Goal: Find specific page/section: Find specific page/section

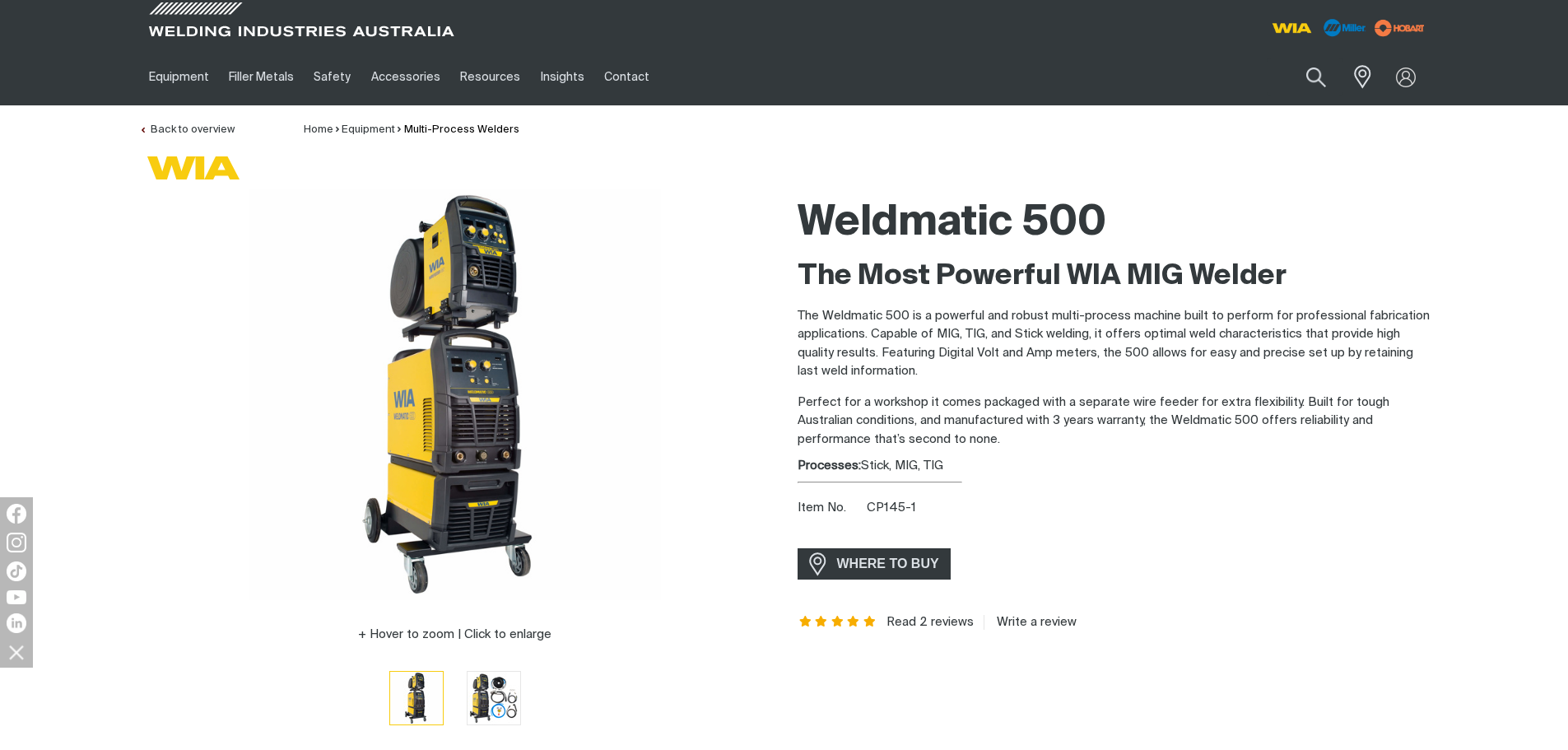
scroll to position [165, 0]
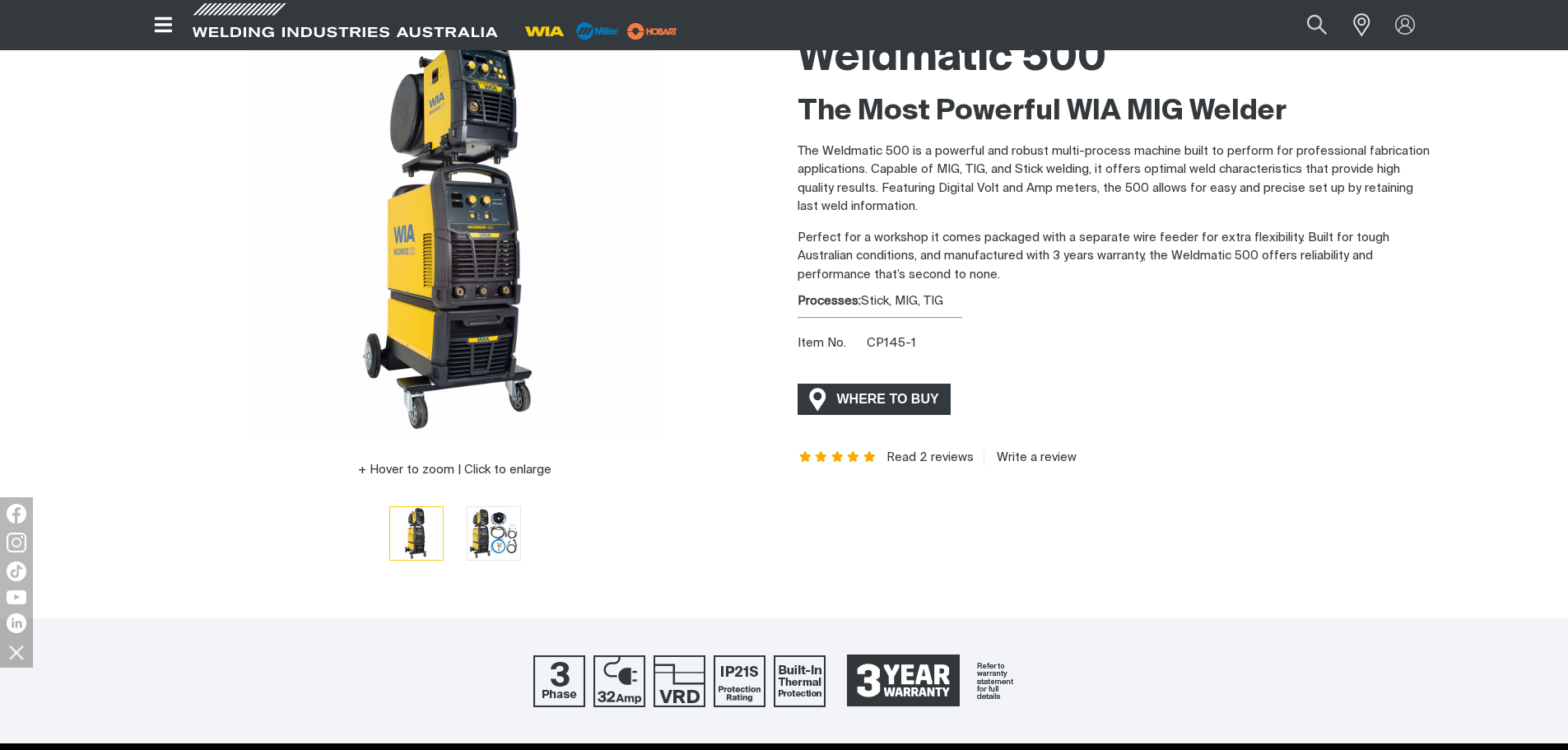
click at [909, 403] on span "WHERE TO BUY" at bounding box center [889, 398] width 124 height 26
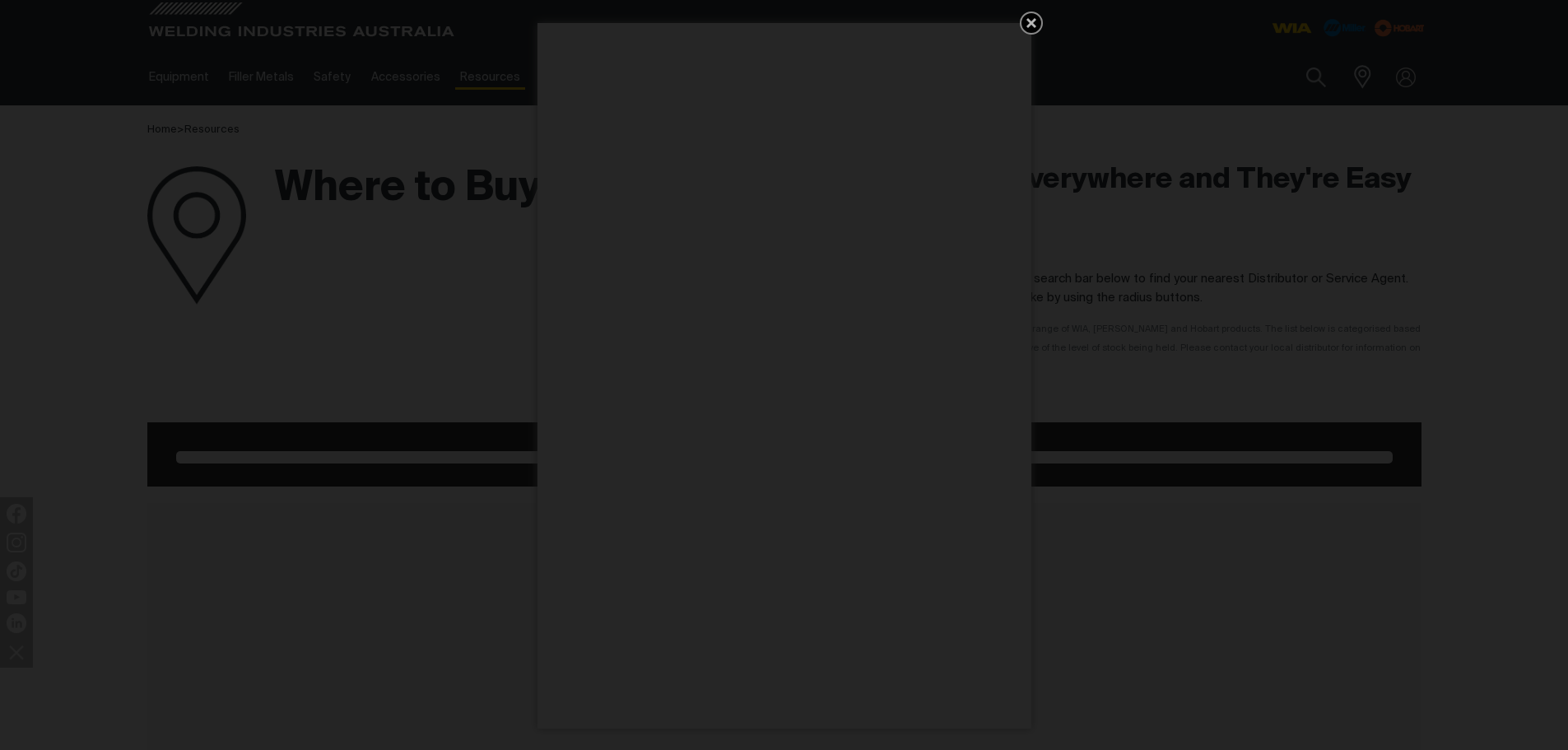
click at [1036, 19] on icon "Get 5 WIA Welding Guides Free!" at bounding box center [1032, 23] width 20 height 20
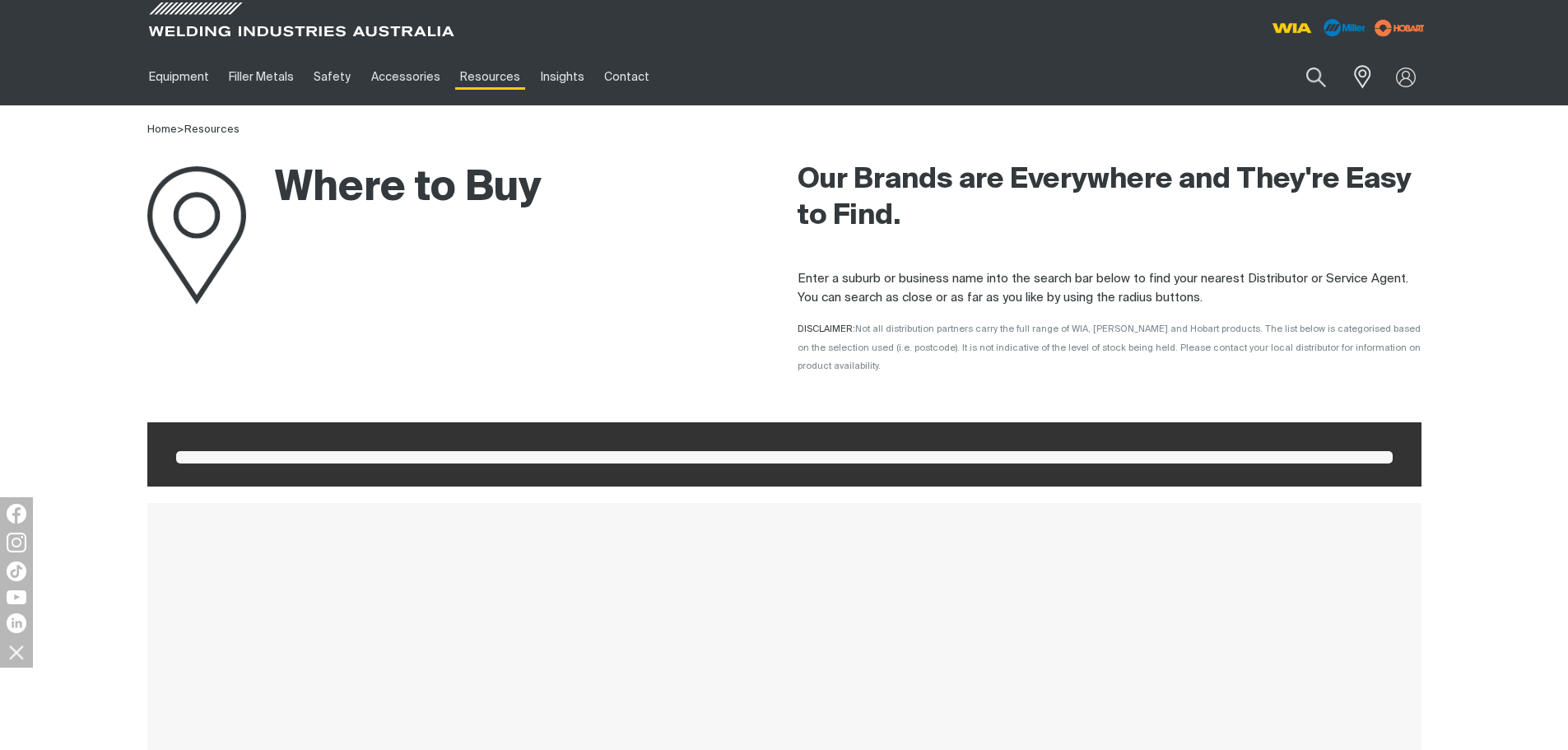
click at [1027, 23] on div at bounding box center [1107, 24] width 645 height 49
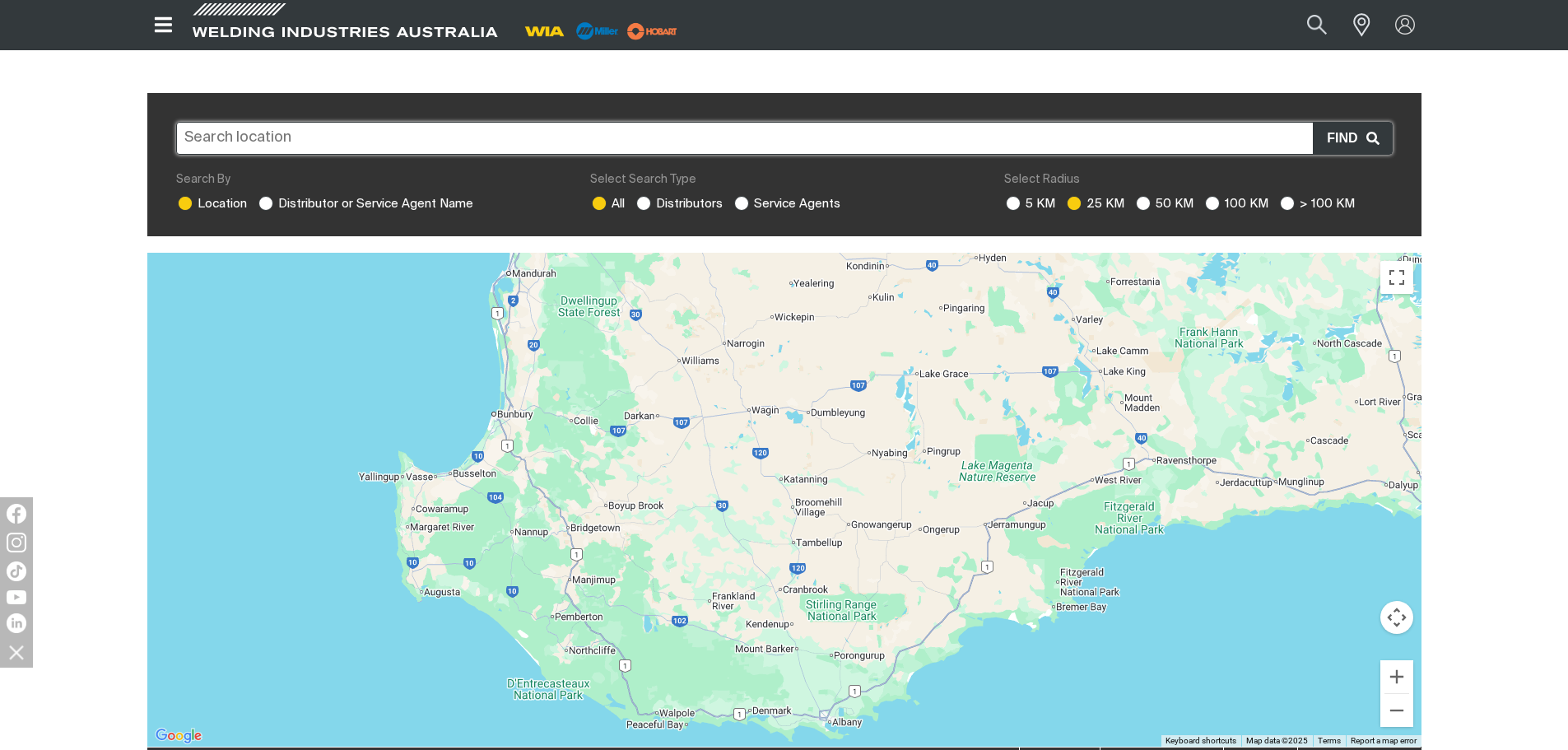
scroll to position [412, 0]
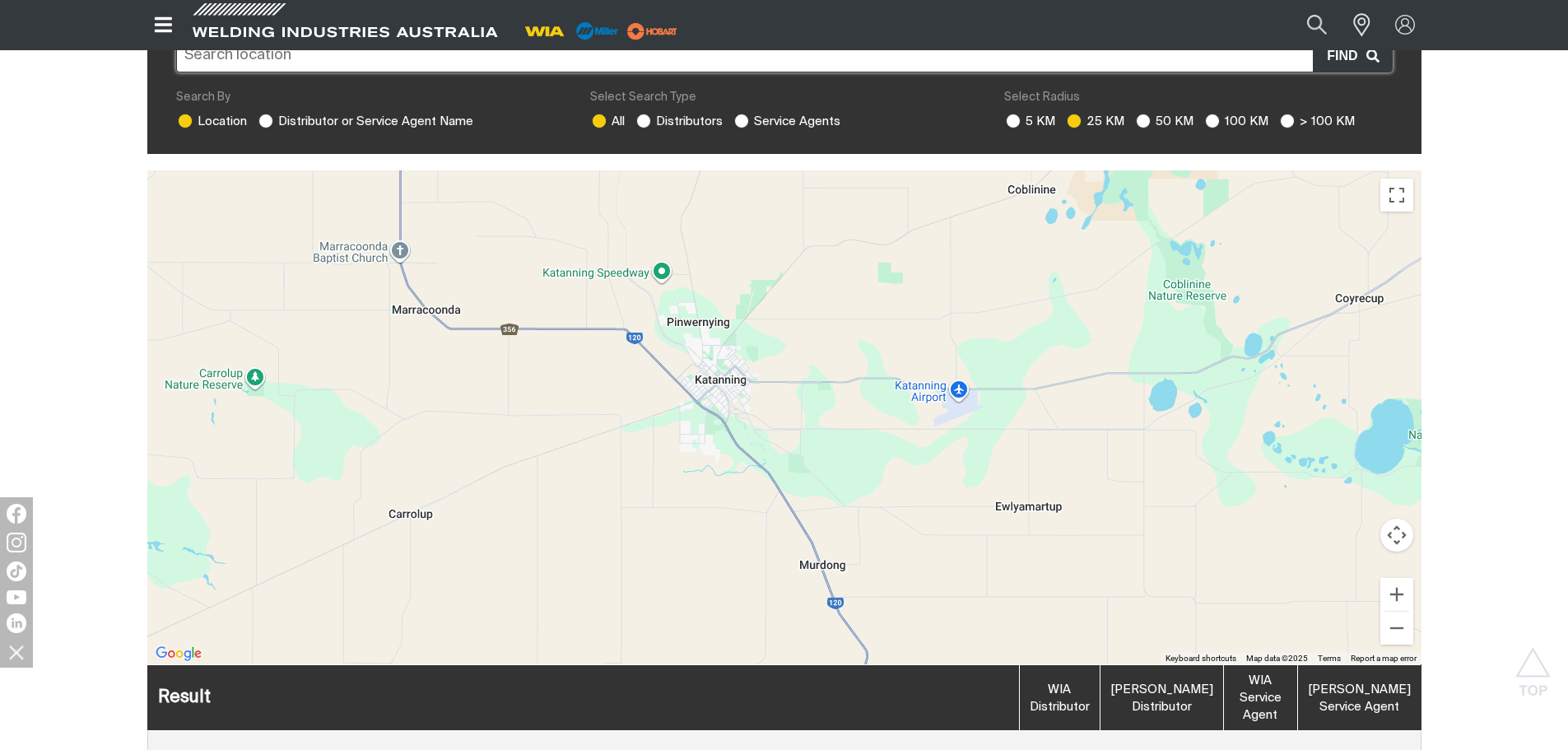
drag, startPoint x: 689, startPoint y: 318, endPoint x: 731, endPoint y: 371, distance: 67.6
click at [731, 371] on div "To navigate, press the arrow keys." at bounding box center [784, 418] width 1274 height 494
click at [722, 359] on div "To navigate, press the arrow keys." at bounding box center [784, 418] width 1274 height 494
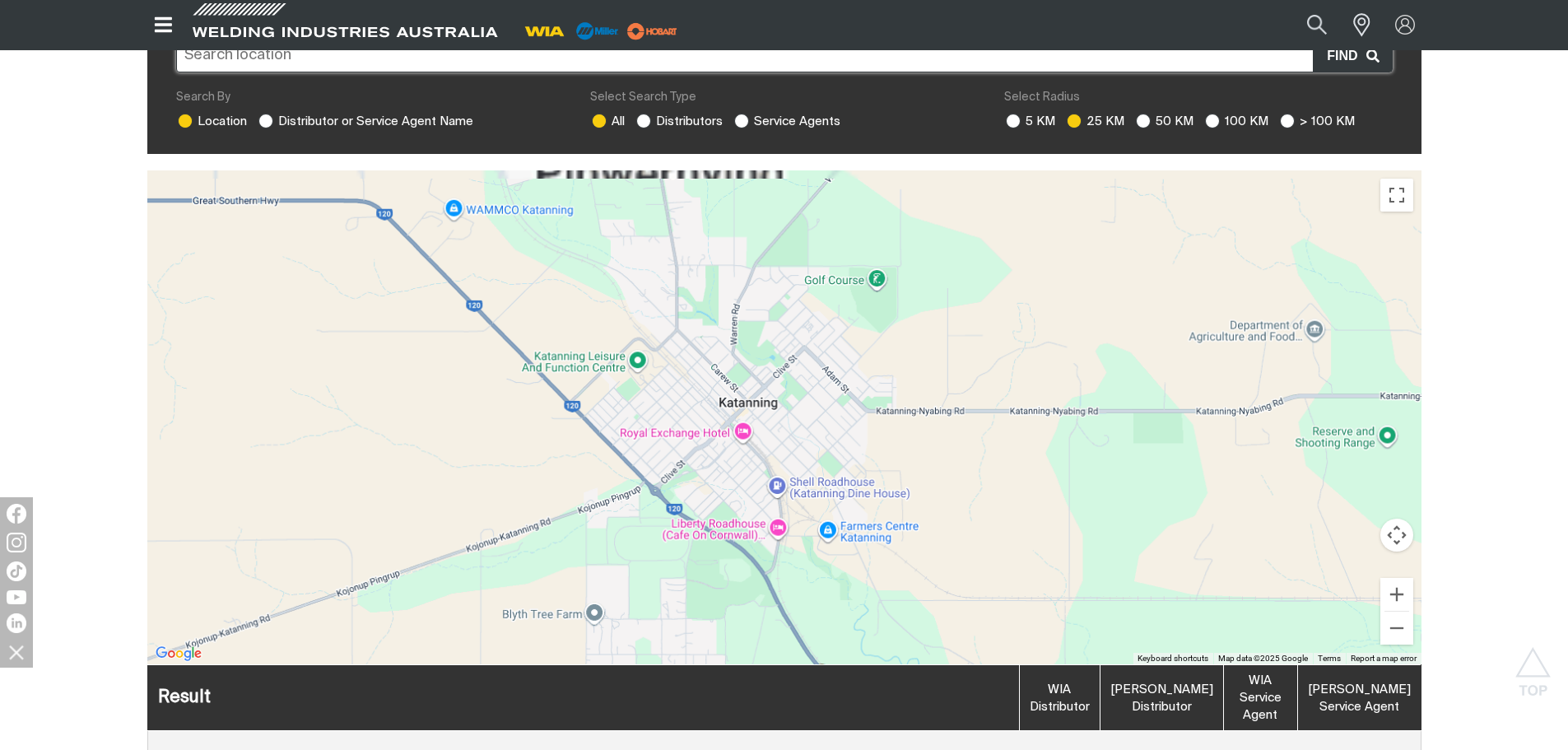
drag, startPoint x: 745, startPoint y: 386, endPoint x: 754, endPoint y: 393, distance: 11.4
click at [754, 393] on div "To navigate, press the arrow keys." at bounding box center [784, 418] width 1274 height 494
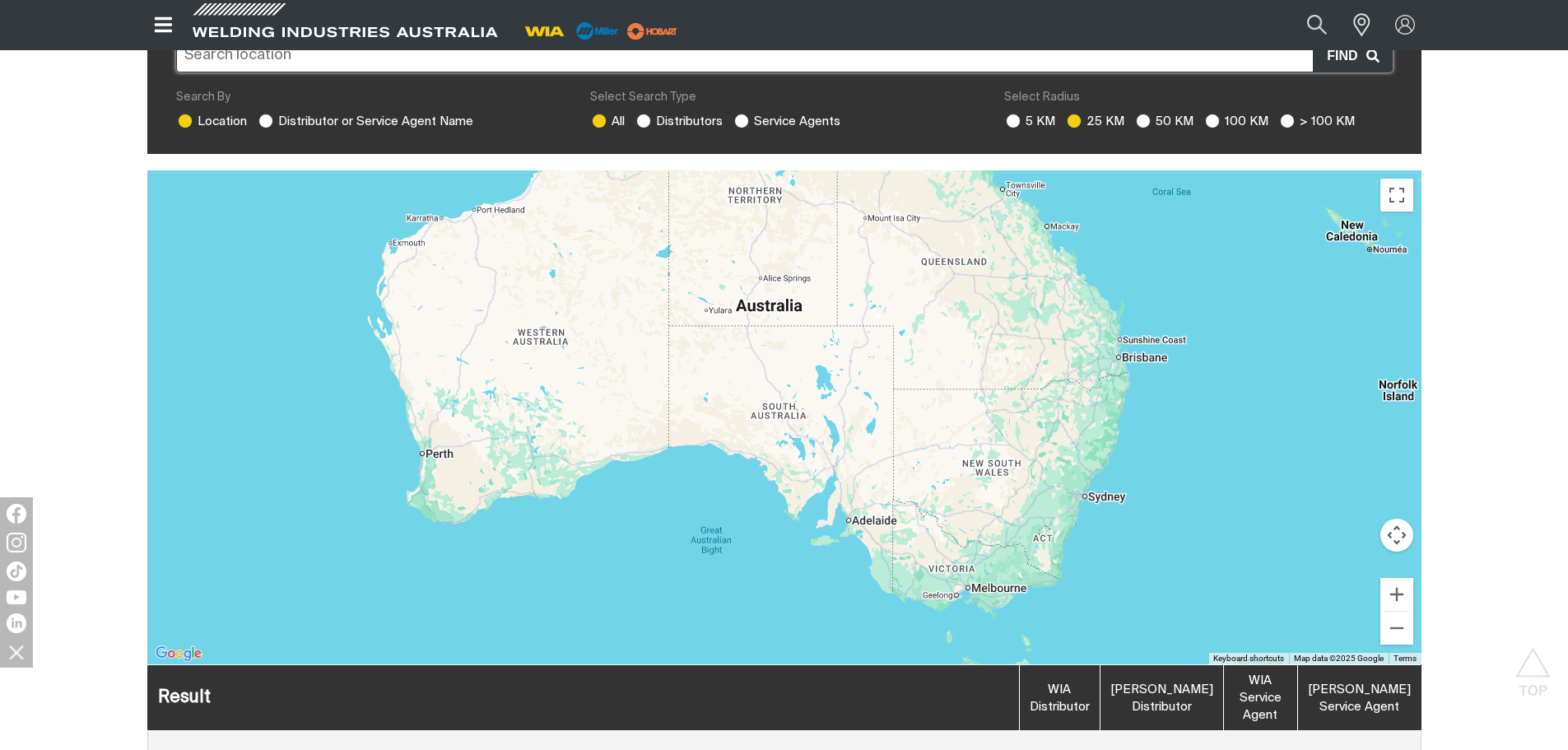
drag, startPoint x: 951, startPoint y: 378, endPoint x: 612, endPoint y: 441, distance: 344.8
click at [612, 441] on div "To navigate, press the arrow keys." at bounding box center [784, 418] width 1274 height 494
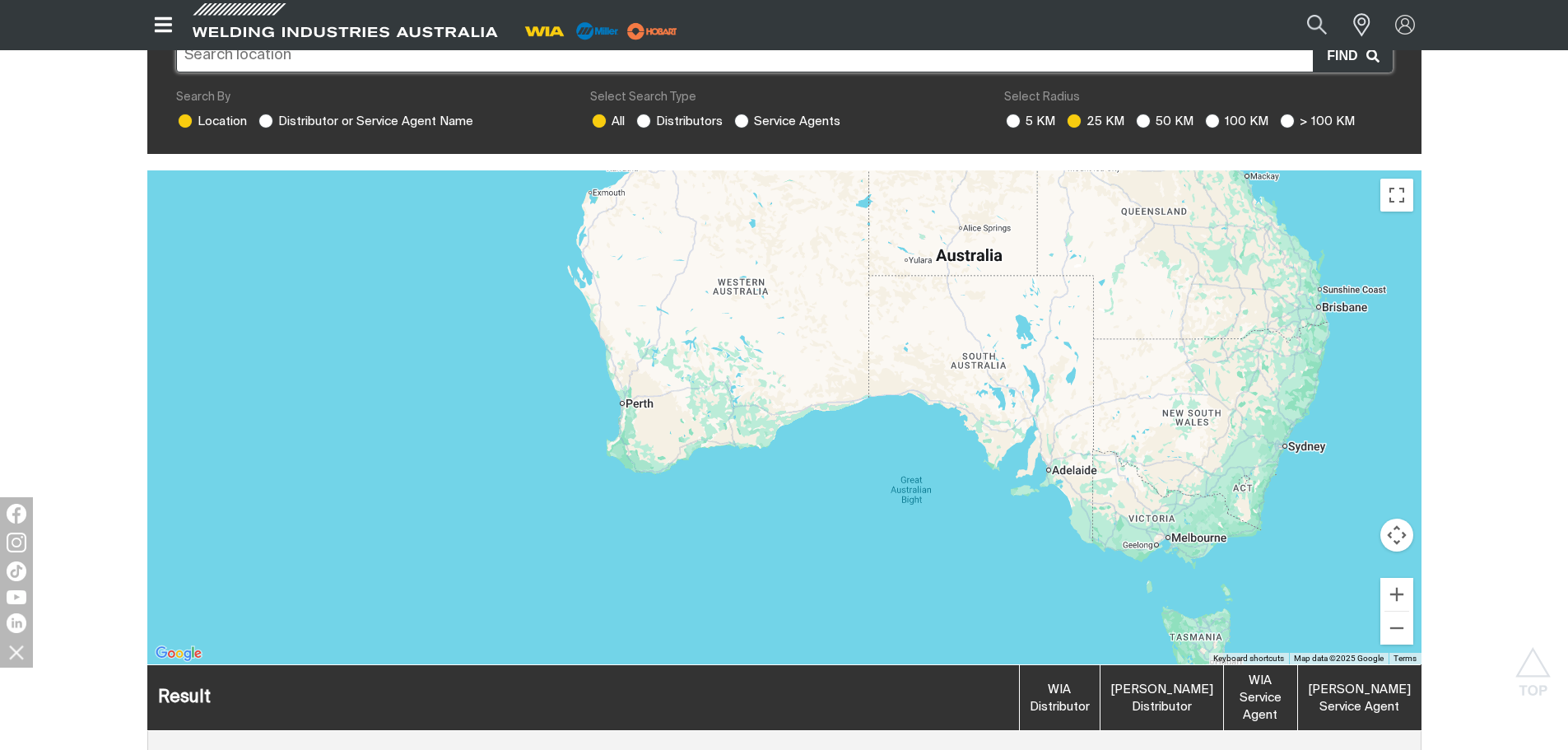
drag, startPoint x: 558, startPoint y: 434, endPoint x: 835, endPoint y: 352, distance: 288.9
click at [846, 352] on div "To navigate, press the arrow keys." at bounding box center [784, 418] width 1274 height 494
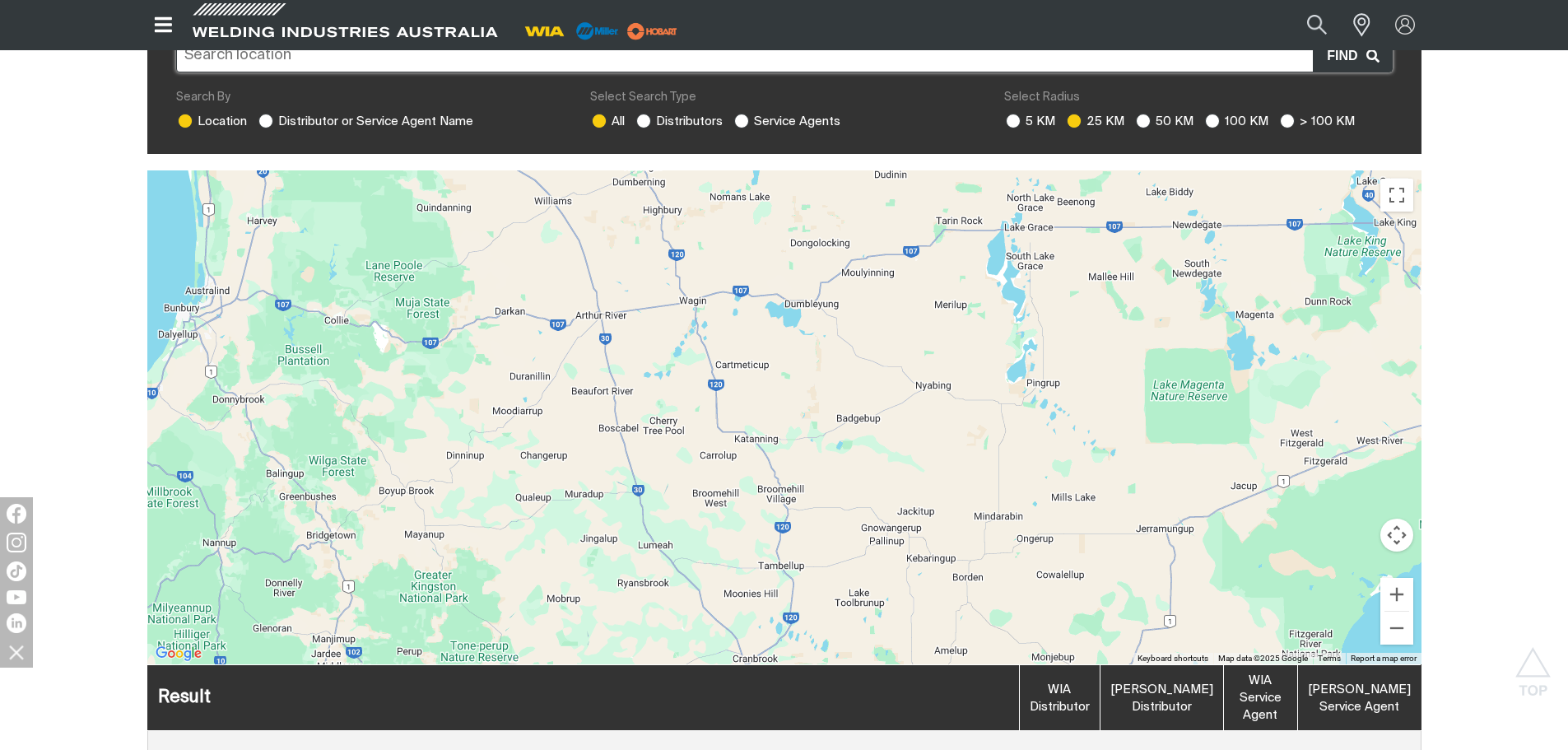
drag, startPoint x: 766, startPoint y: 322, endPoint x: 822, endPoint y: 321, distance: 56.0
click at [822, 321] on div "To navigate, press the arrow keys." at bounding box center [784, 418] width 1274 height 494
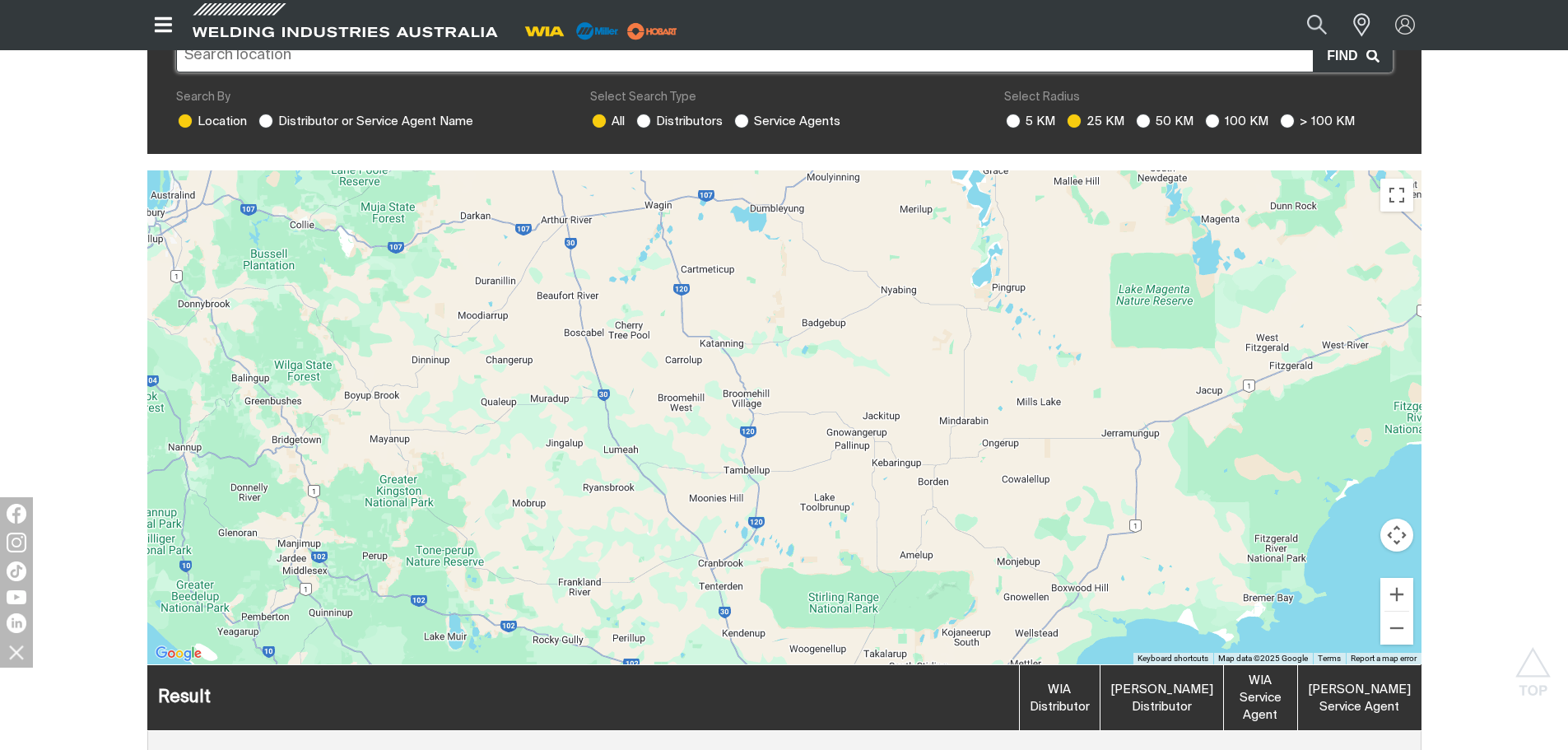
drag, startPoint x: 741, startPoint y: 344, endPoint x: 694, endPoint y: 224, distance: 128.9
click at [694, 224] on div "To navigate, press the arrow keys." at bounding box center [784, 418] width 1274 height 494
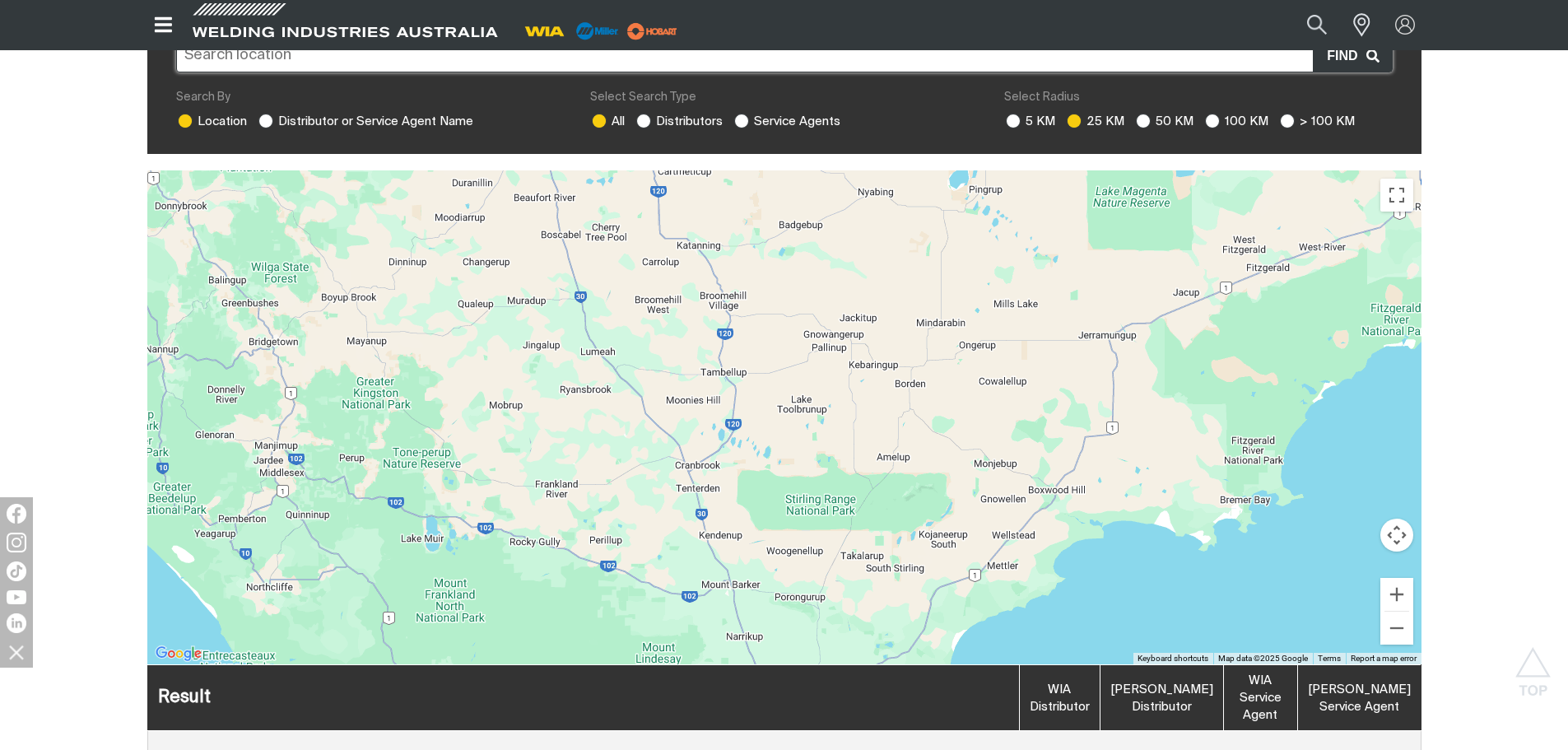
drag, startPoint x: 769, startPoint y: 410, endPoint x: 770, endPoint y: 329, distance: 81.0
click at [770, 329] on div "To navigate, press the arrow keys." at bounding box center [784, 418] width 1274 height 494
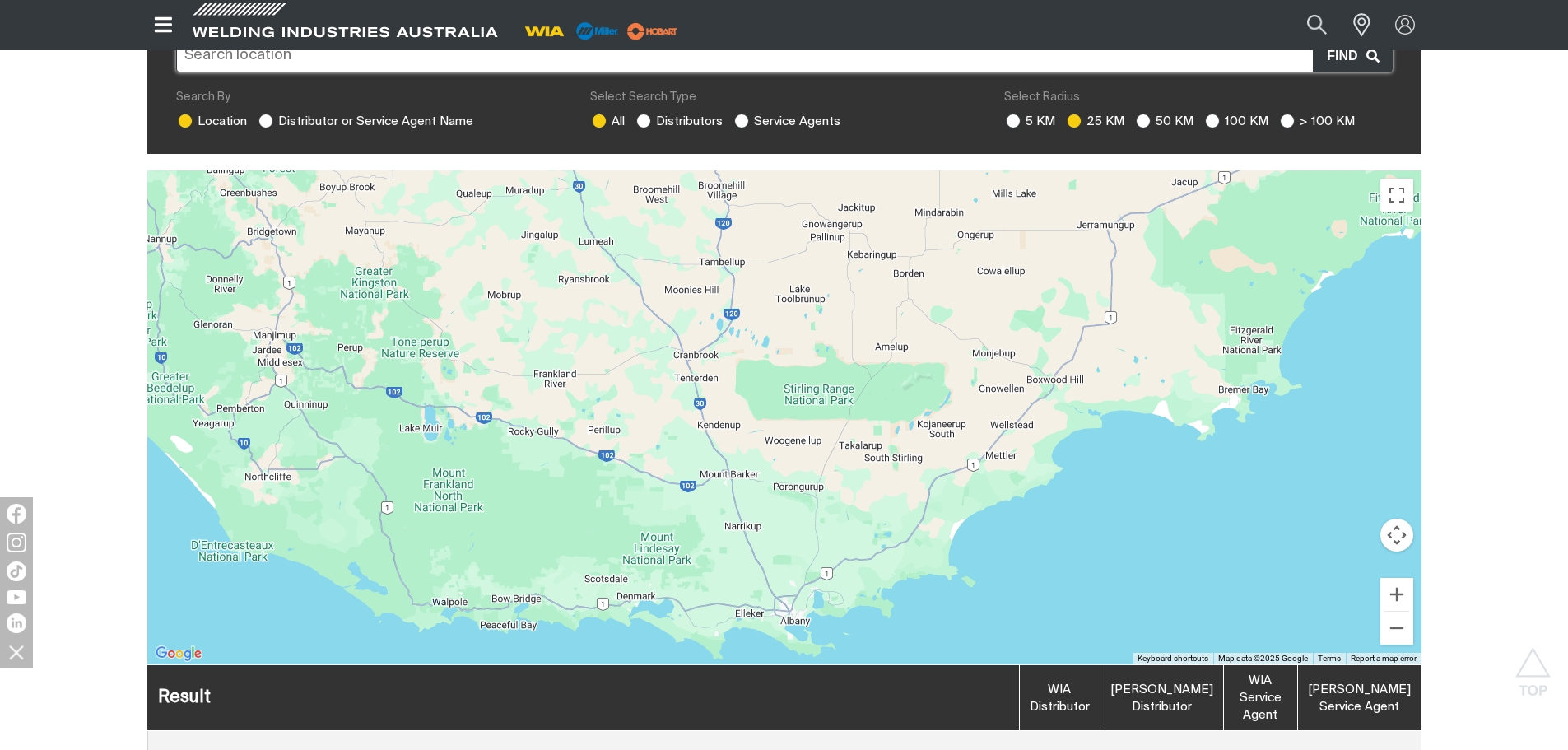
drag, startPoint x: 773, startPoint y: 273, endPoint x: 768, endPoint y: 154, distance: 119.1
click at [768, 171] on div "To navigate, press the arrow keys." at bounding box center [784, 418] width 1274 height 494
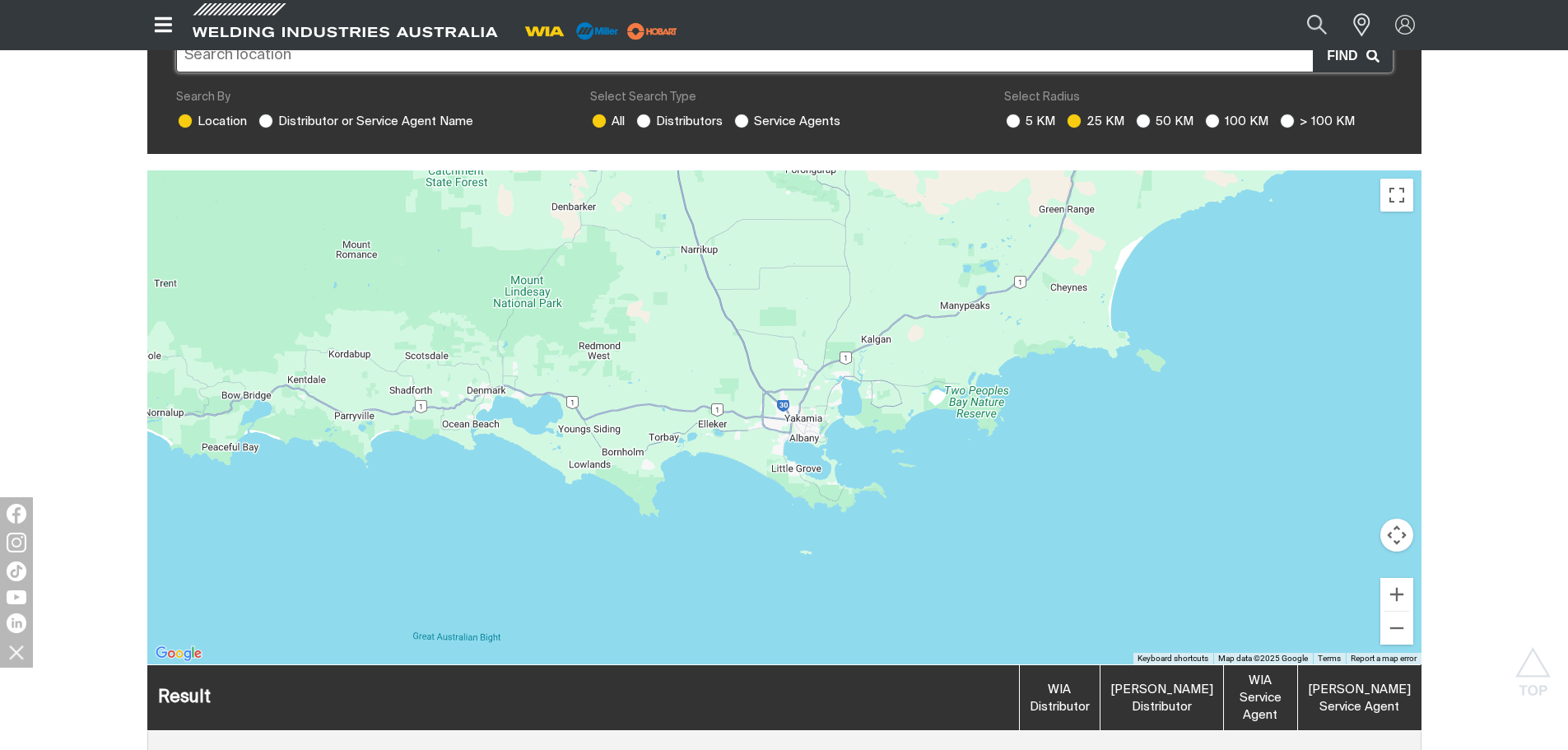
drag, startPoint x: 798, startPoint y: 444, endPoint x: 802, endPoint y: 350, distance: 94.1
click at [802, 350] on div "To navigate, press the arrow keys." at bounding box center [784, 418] width 1274 height 494
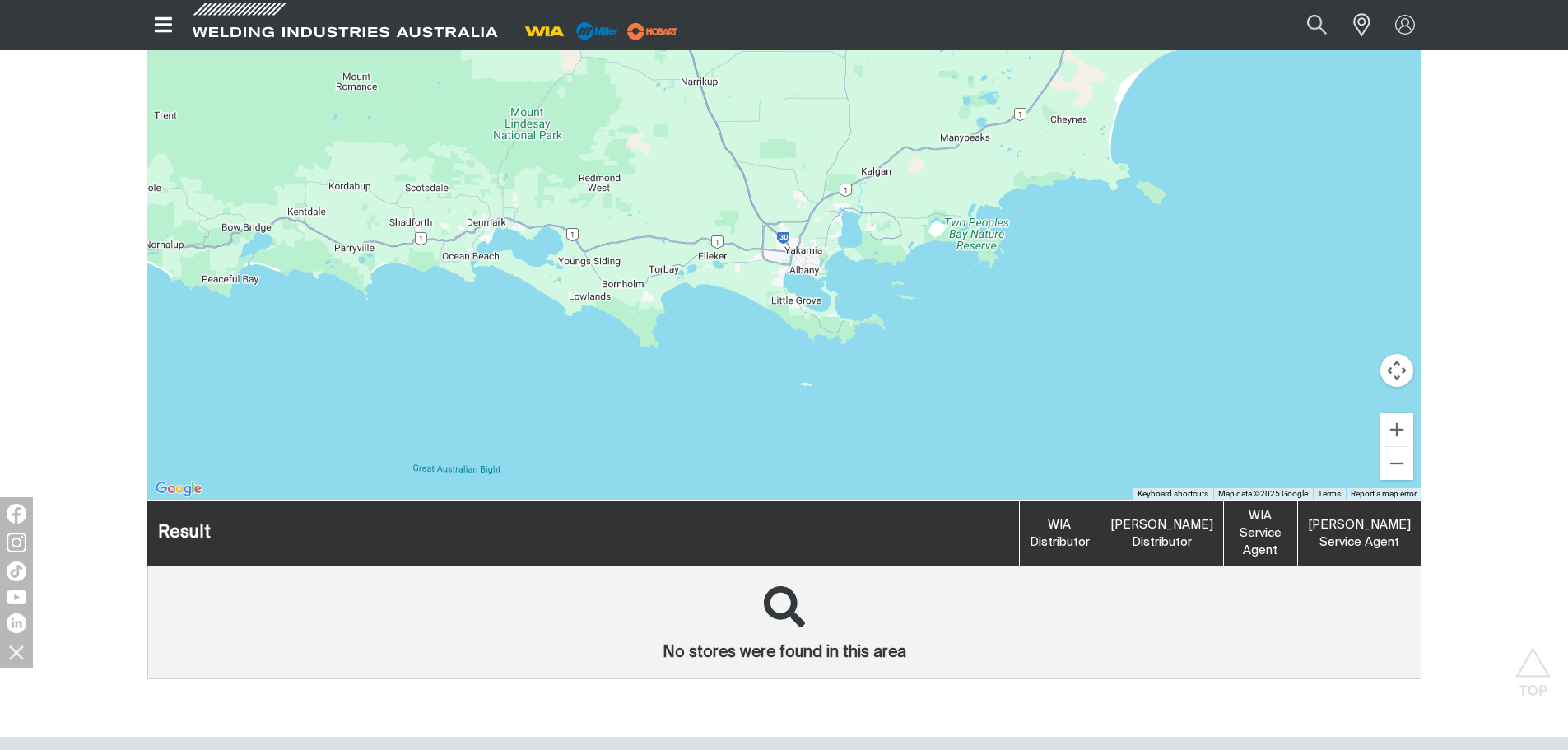
click at [777, 587] on icon at bounding box center [784, 607] width 41 height 41
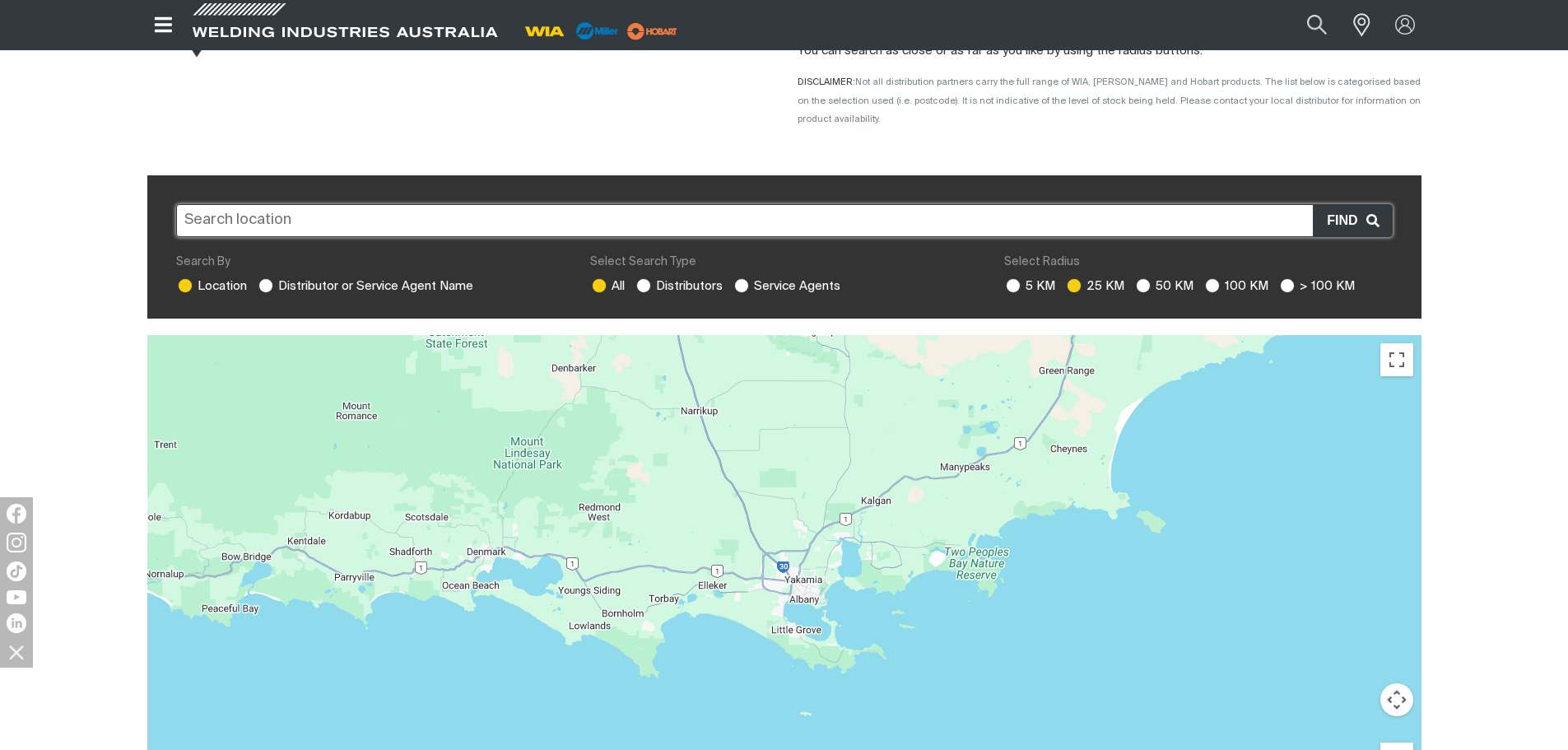
click at [323, 204] on input "text" at bounding box center [785, 220] width 1217 height 33
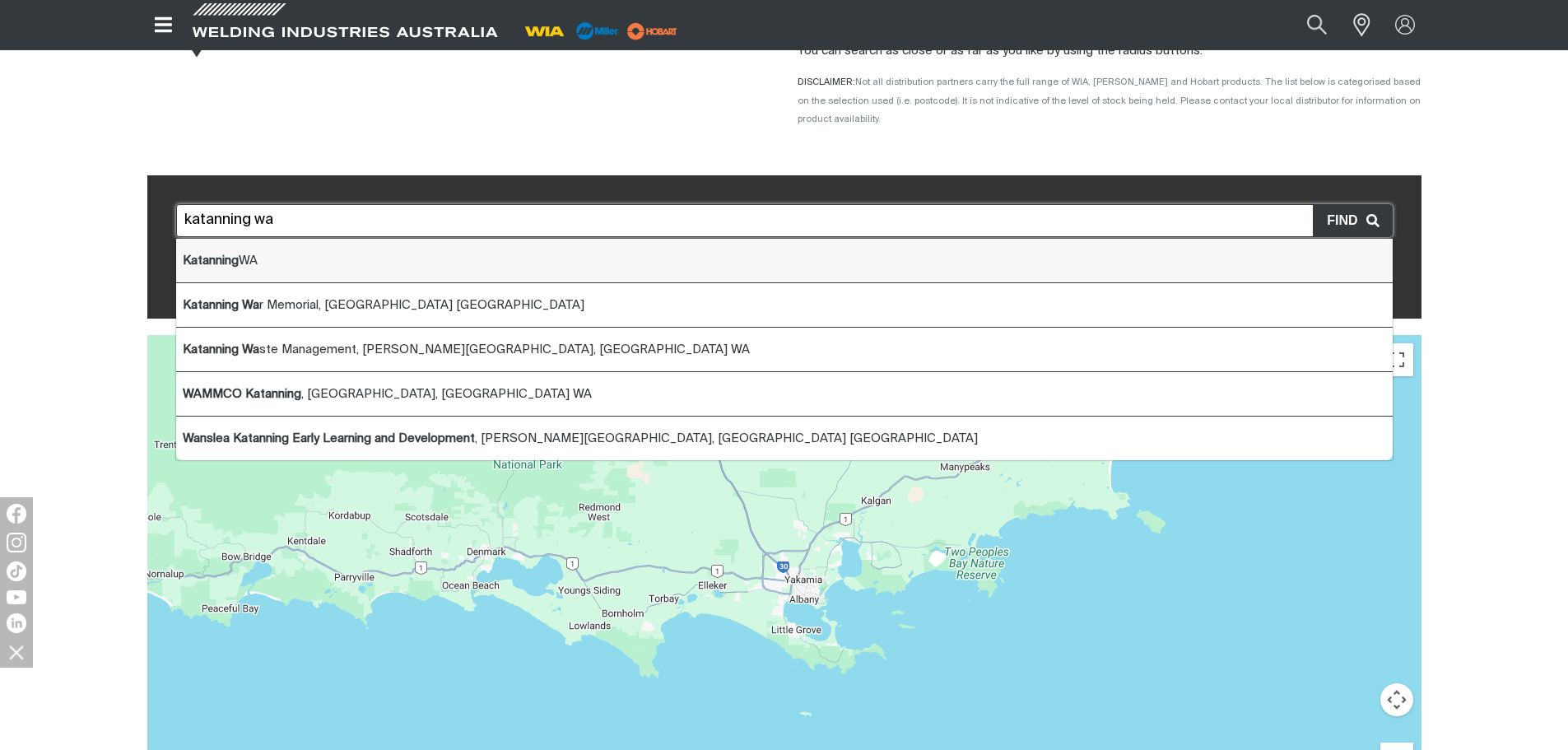
click at [352, 244] on li "Katanning [GEOGRAPHIC_DATA]" at bounding box center [785, 260] width 1217 height 44
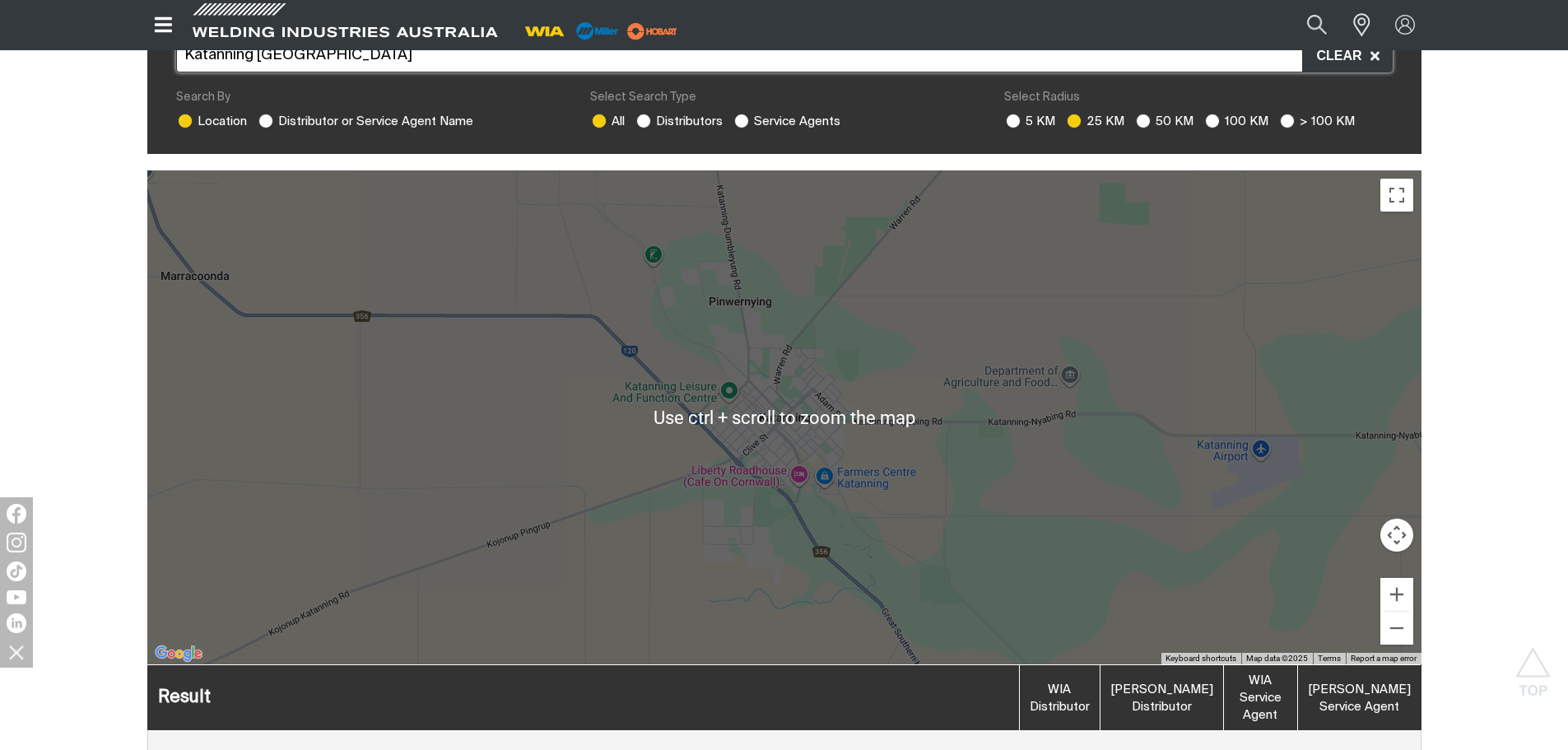
scroll to position [165, 0]
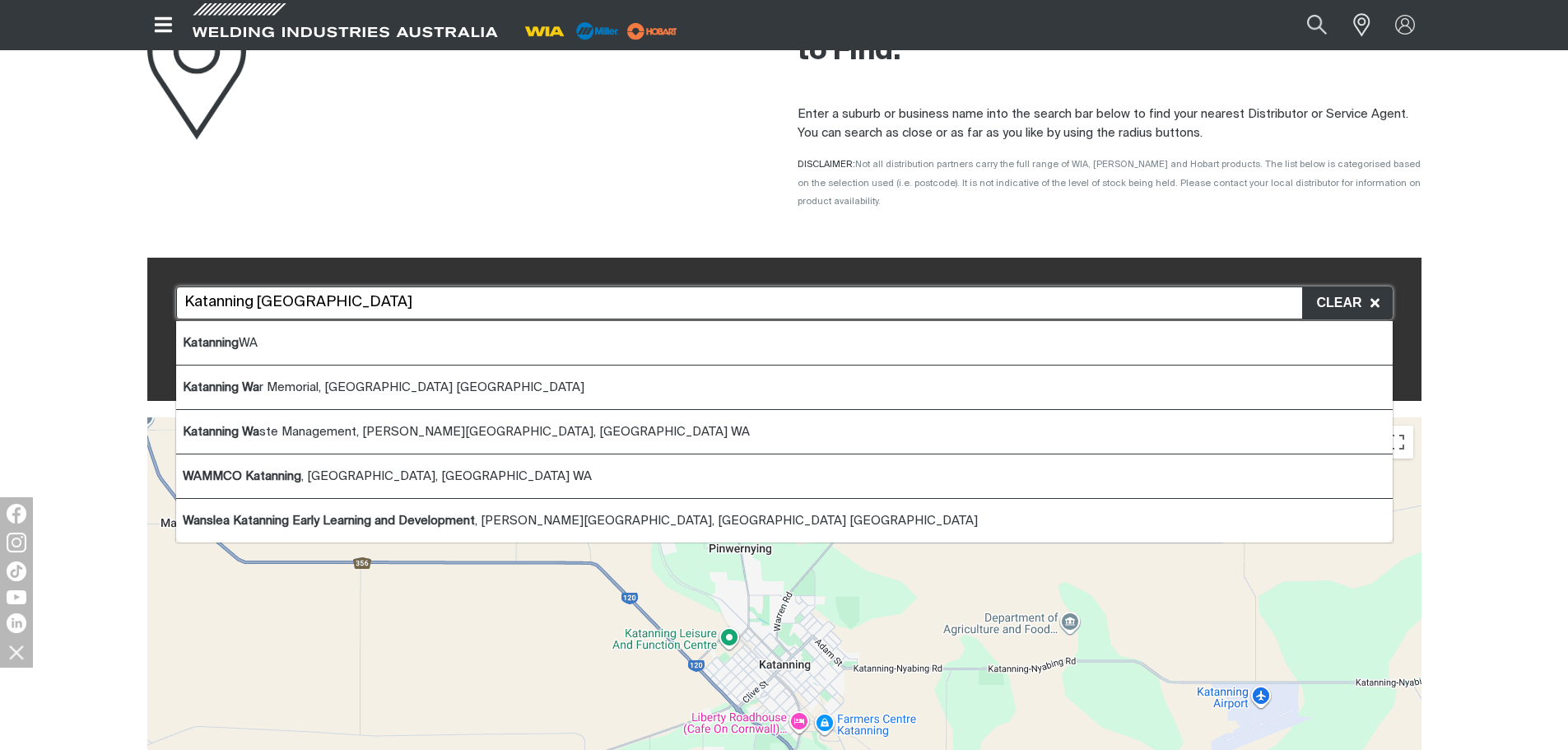
drag, startPoint x: 255, startPoint y: 281, endPoint x: 4, endPoint y: 279, distance: 251.0
click at [6, 280] on div "Store locator [GEOGRAPHIC_DATA] [GEOGRAPHIC_DATA] [GEOGRAPHIC_DATA] [GEOGRAPHIC…" at bounding box center [784, 686] width 1568 height 876
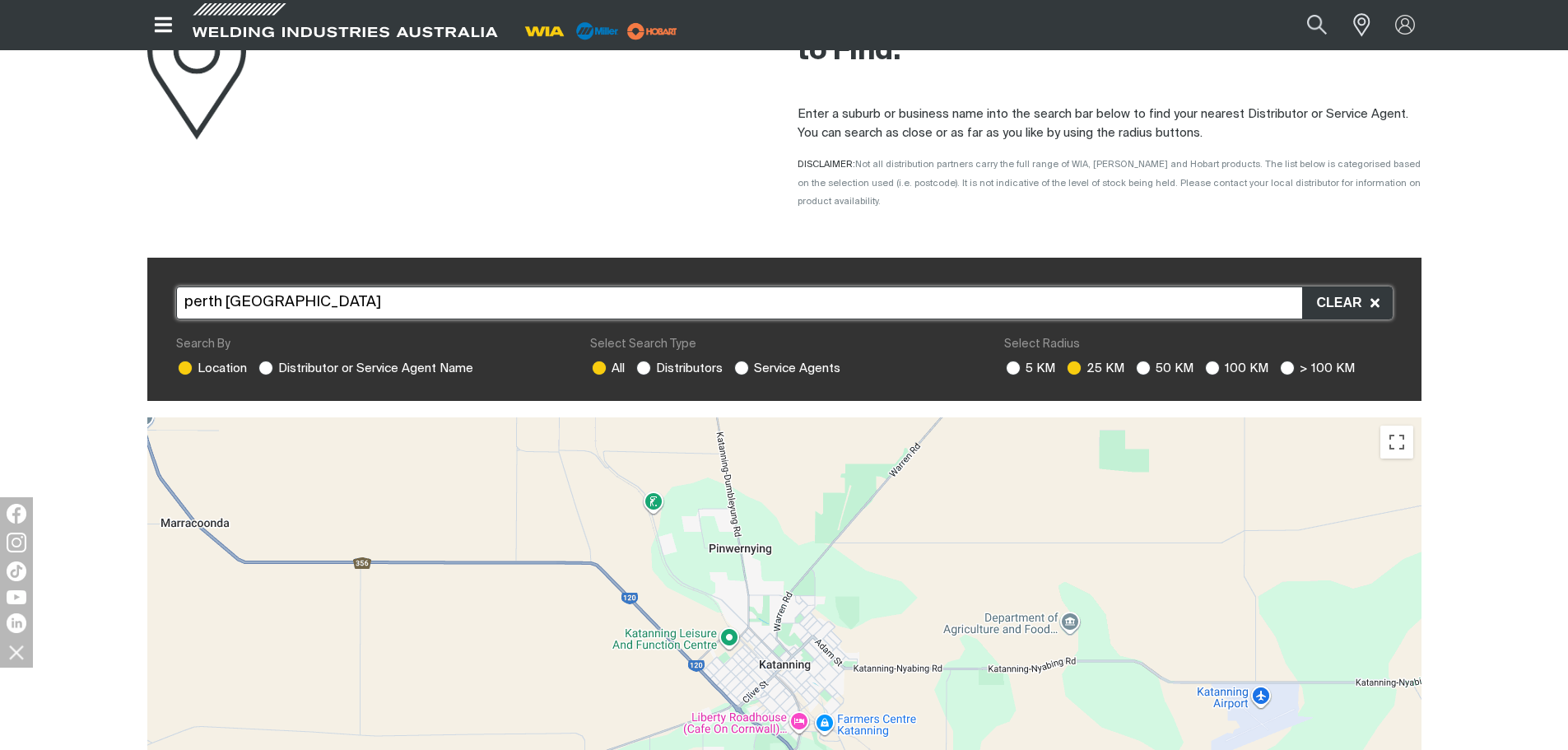
scroll to position [330, 0]
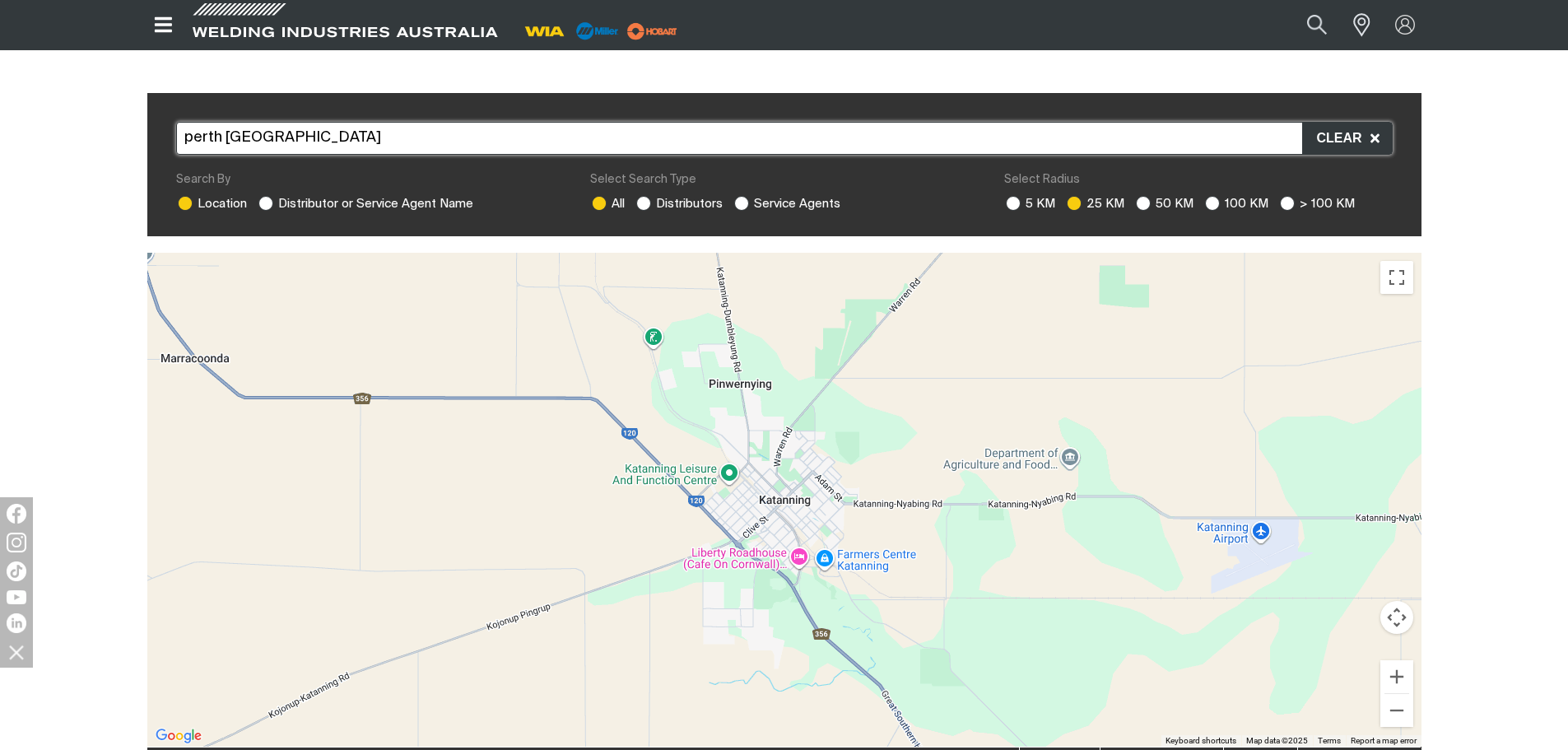
click at [214, 122] on input "perth [GEOGRAPHIC_DATA]" at bounding box center [785, 138] width 1217 height 33
click at [249, 122] on input "perth [GEOGRAPHIC_DATA]" at bounding box center [785, 138] width 1217 height 33
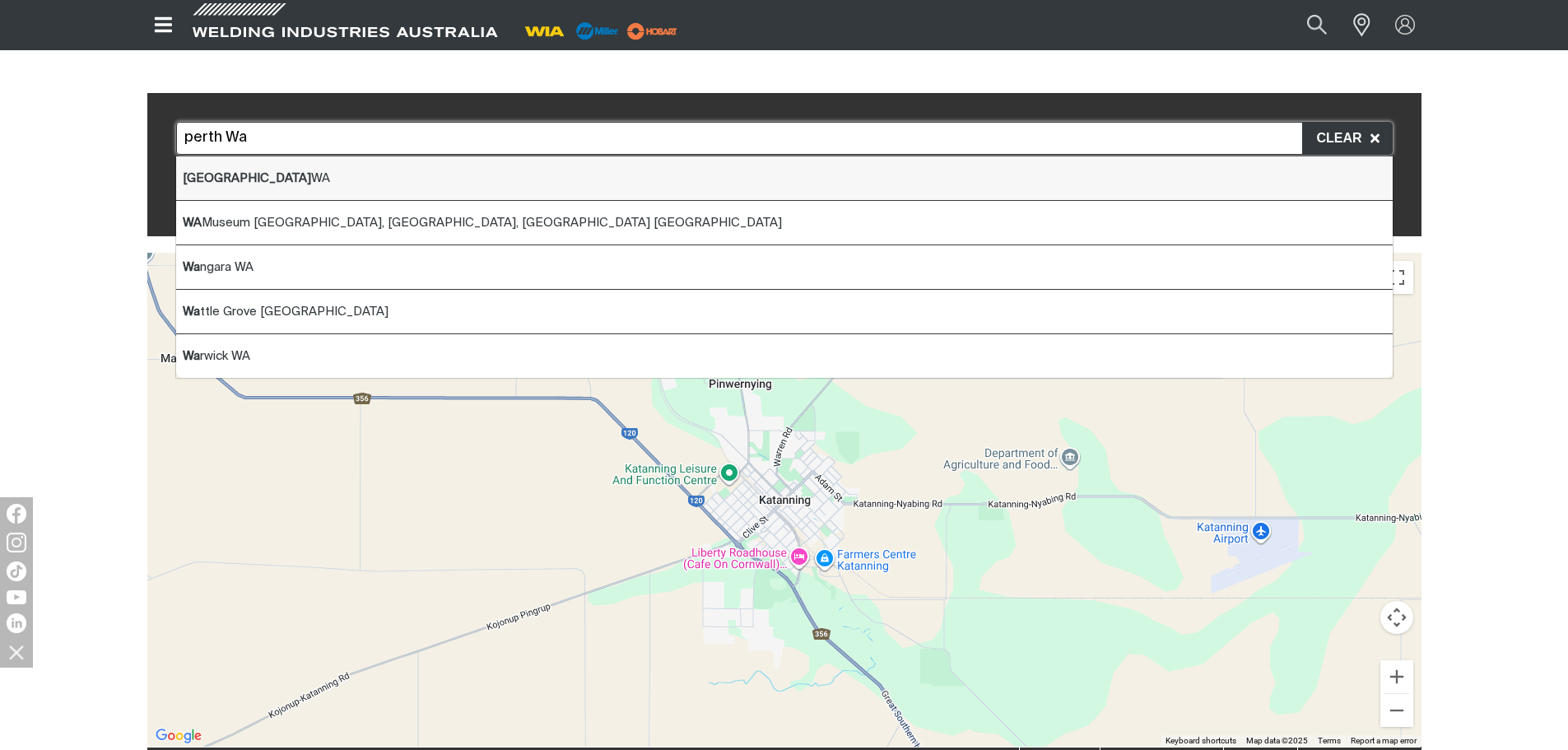
click at [240, 165] on li "Perth [GEOGRAPHIC_DATA]" at bounding box center [785, 178] width 1217 height 44
type input "Perth [GEOGRAPHIC_DATA]"
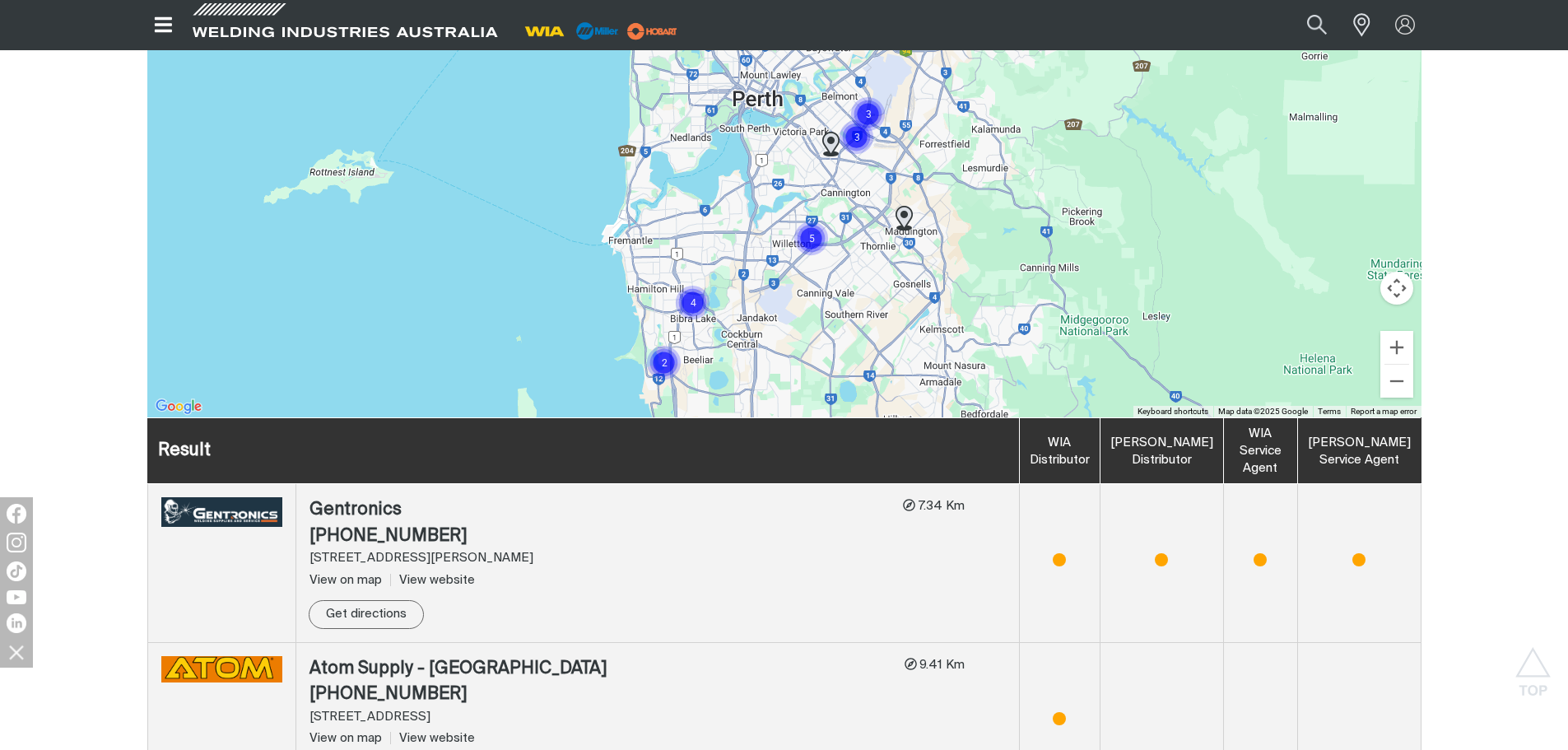
scroll to position [824, 0]
